Goal: Information Seeking & Learning: Learn about a topic

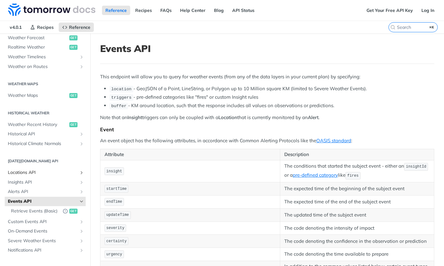
scroll to position [167, 0]
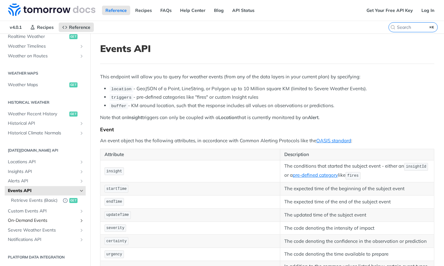
click at [33, 221] on span "On-Demand Events" at bounding box center [43, 221] width 70 height 6
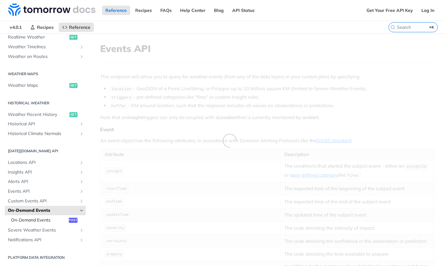
scroll to position [161, 0]
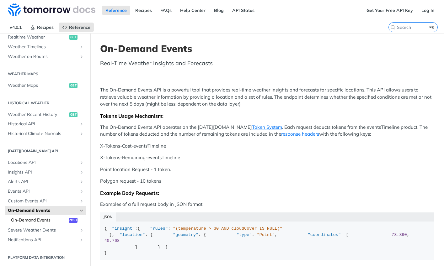
click at [49, 221] on span "On-Demand Events" at bounding box center [39, 220] width 56 height 6
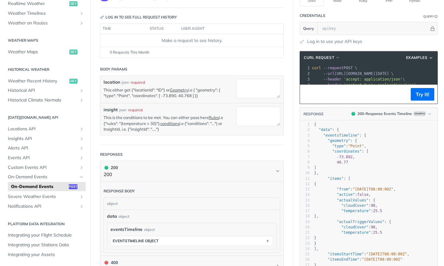
scroll to position [123, 0]
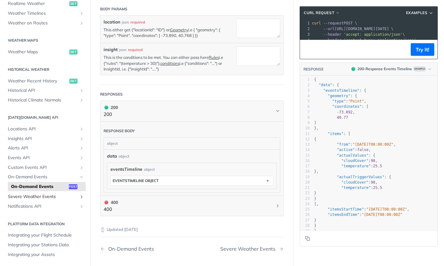
click at [47, 195] on span "Severe Weather Events" at bounding box center [43, 197] width 70 height 6
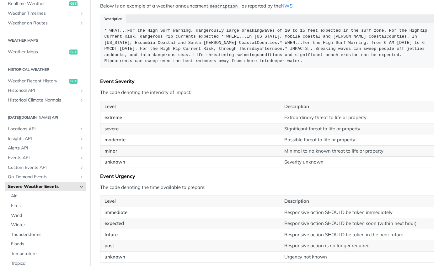
scroll to position [744, 0]
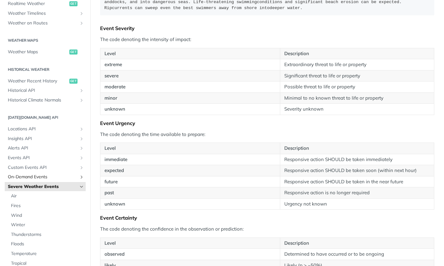
click at [44, 179] on span "On-Demand Events" at bounding box center [43, 177] width 70 height 6
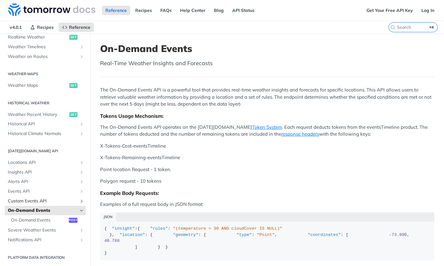
click at [43, 200] on span "Custom Events API" at bounding box center [43, 201] width 70 height 6
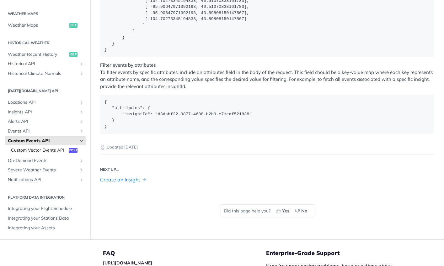
click at [42, 154] on span "Custom Vector Events API" at bounding box center [39, 151] width 56 height 6
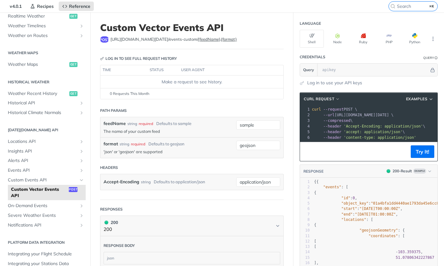
scroll to position [47, 0]
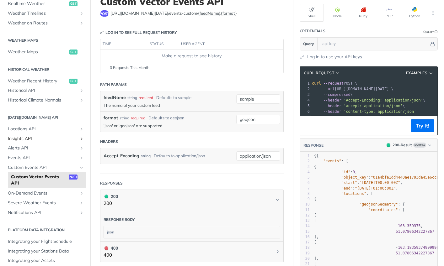
click at [30, 137] on span "Insights API" at bounding box center [43, 139] width 70 height 6
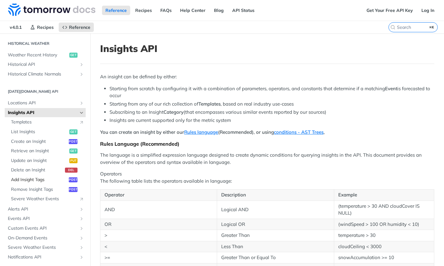
scroll to position [221, 0]
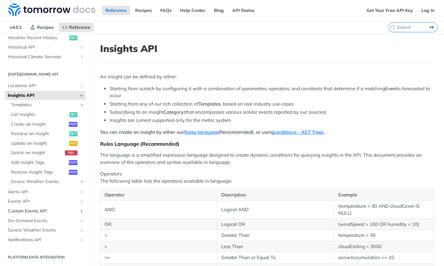
click at [25, 210] on span "Custom Events API" at bounding box center [43, 211] width 70 height 6
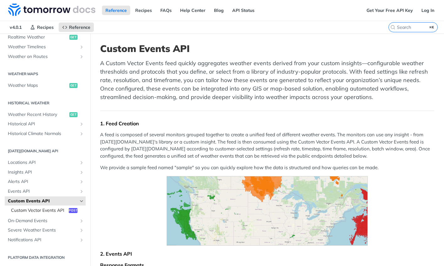
click at [24, 208] on span "Custom Vector Events API" at bounding box center [39, 211] width 56 height 6
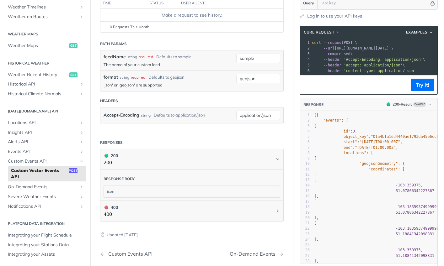
scroll to position [89, 0]
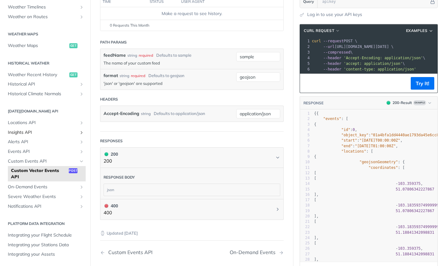
click at [27, 130] on span "Insights API" at bounding box center [43, 133] width 70 height 6
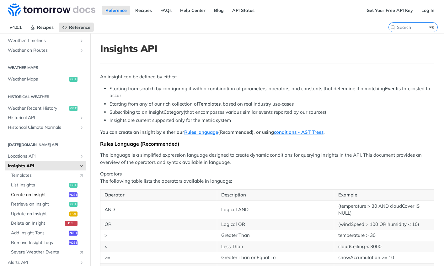
click at [37, 195] on span "Create an Insight" at bounding box center [39, 195] width 56 height 6
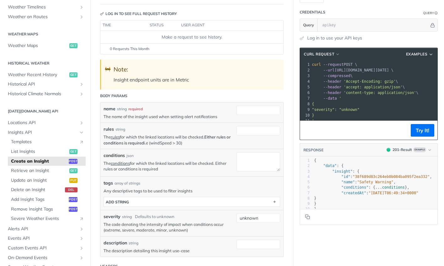
scroll to position [67, 0]
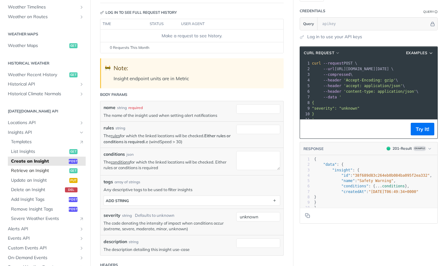
click at [30, 169] on span "Retrieve an Insight" at bounding box center [39, 171] width 57 height 6
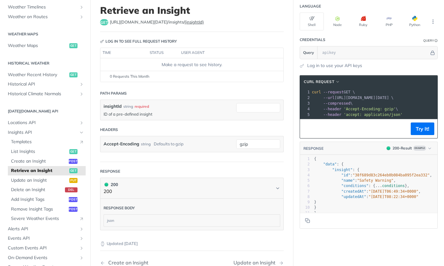
scroll to position [136, 0]
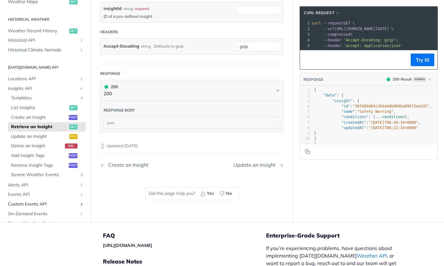
click at [45, 205] on span "Custom Events API" at bounding box center [43, 204] width 70 height 6
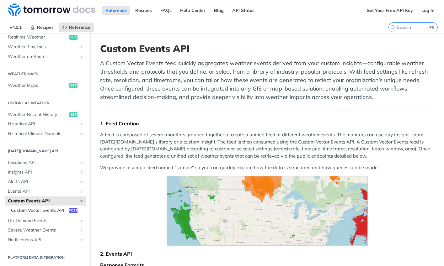
click at [45, 208] on span "Custom Vector Events API" at bounding box center [39, 211] width 56 height 6
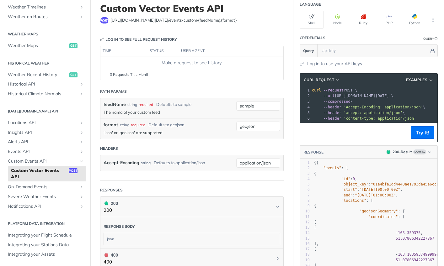
scroll to position [187, 0]
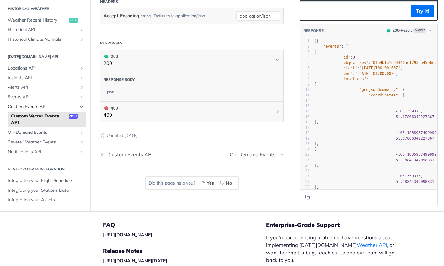
click at [30, 107] on span "Custom Events API" at bounding box center [43, 107] width 70 height 6
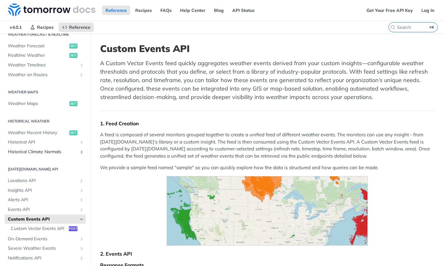
scroll to position [167, 0]
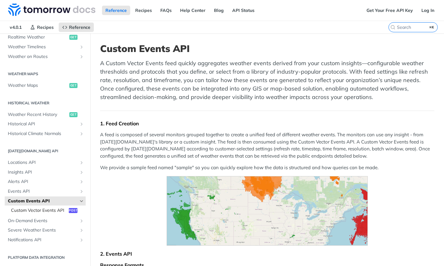
click at [39, 208] on span "Custom Vector Events API" at bounding box center [39, 211] width 56 height 6
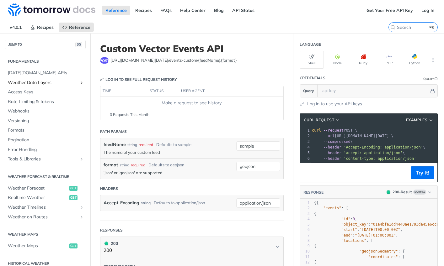
click at [49, 85] on span "Weather Data Layers" at bounding box center [43, 83] width 70 height 6
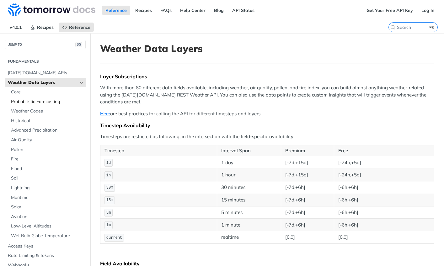
click at [46, 101] on span "Probabilistic Forecasting" at bounding box center [47, 102] width 73 height 6
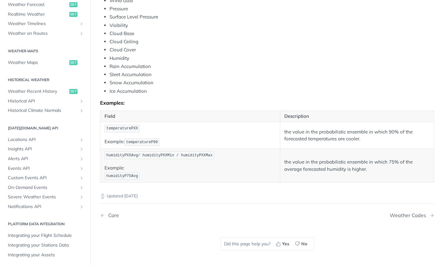
scroll to position [305, 0]
click at [59, 181] on link "Custom Events API" at bounding box center [45, 177] width 81 height 9
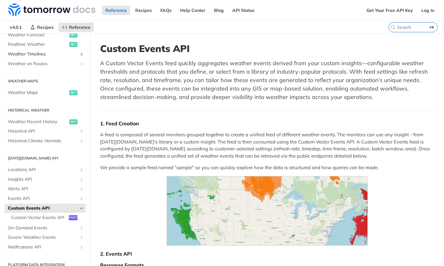
scroll to position [167, 0]
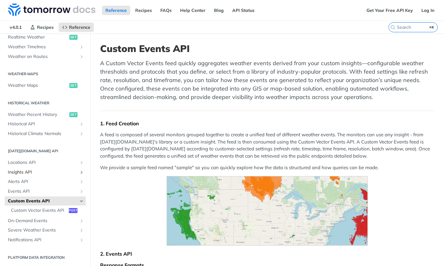
click at [36, 169] on span "Insights API" at bounding box center [43, 172] width 70 height 6
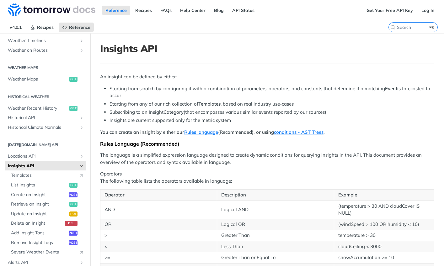
click at [33, 168] on span "Insights API" at bounding box center [43, 166] width 70 height 6
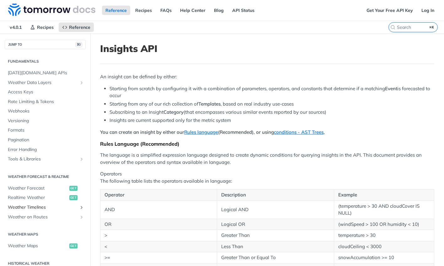
click at [48, 206] on span "Weather Timelines" at bounding box center [43, 208] width 70 height 6
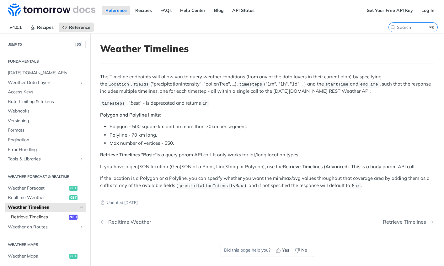
click at [50, 213] on link "Retrieve Timelines post" at bounding box center [47, 217] width 78 height 9
